Goal: Go to known website: Access a specific website the user already knows

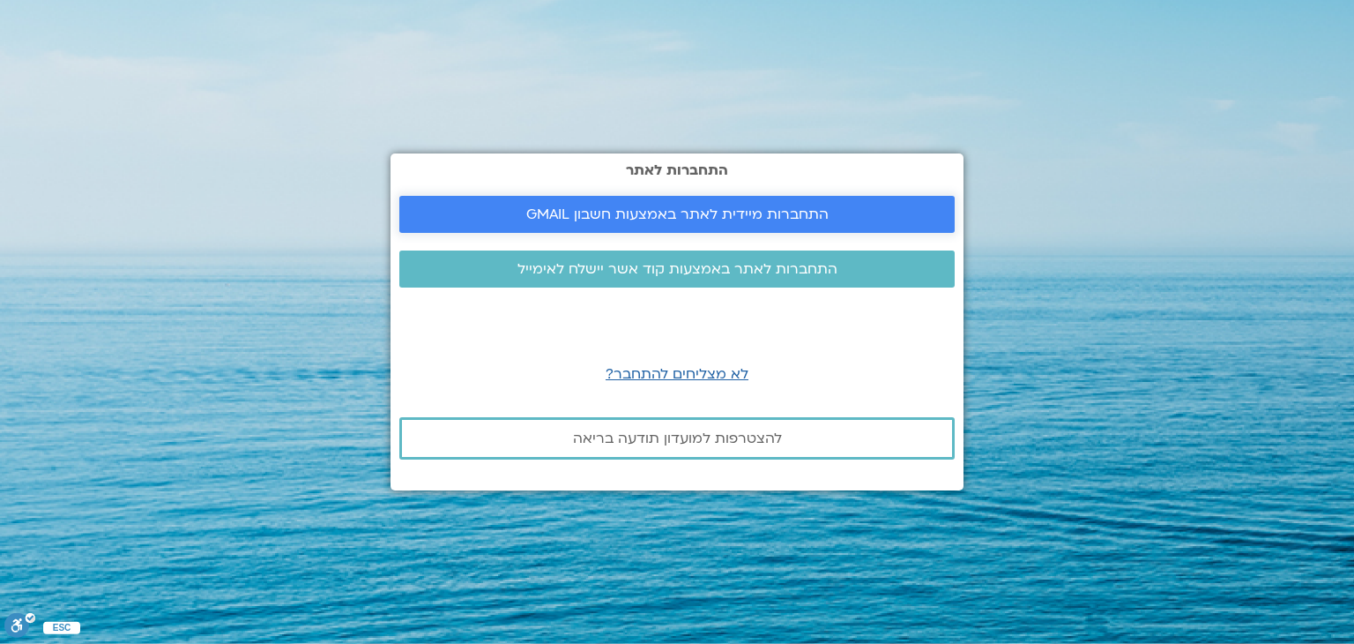
click at [729, 222] on span "התחברות מיידית לאתר באמצעות חשבון GMAIL" at bounding box center [677, 214] width 302 height 16
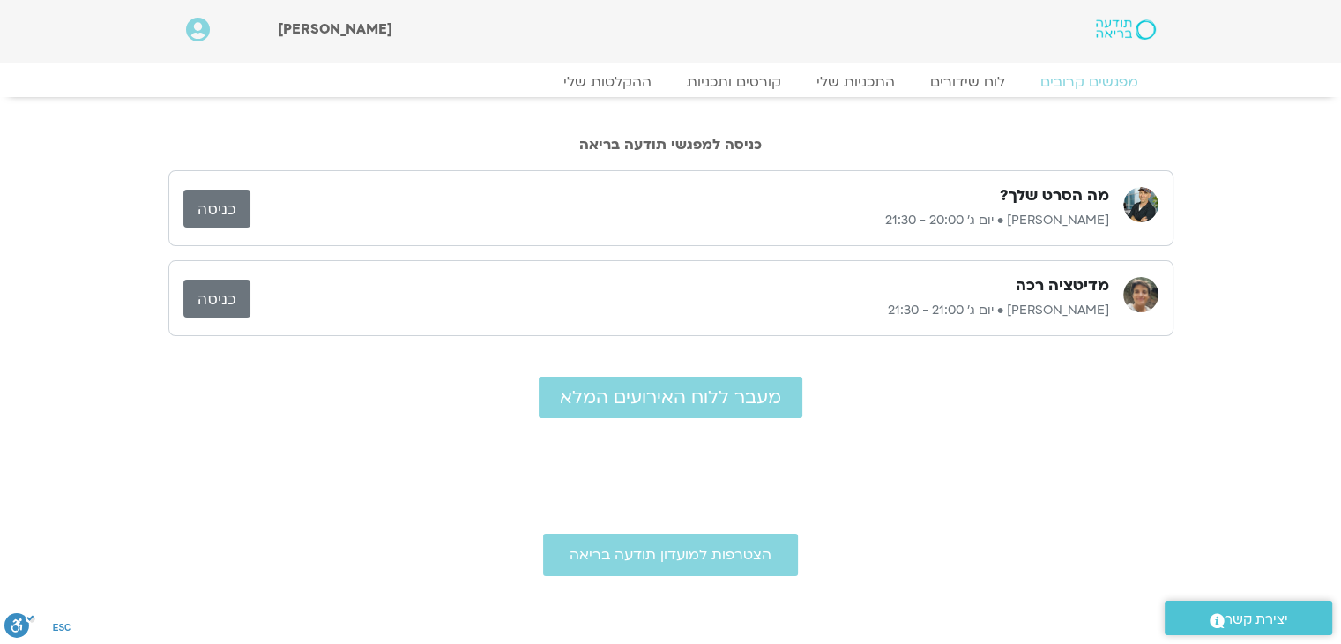
click at [229, 212] on link "כניסה" at bounding box center [216, 209] width 67 height 38
